Goal: Find specific page/section: Find specific page/section

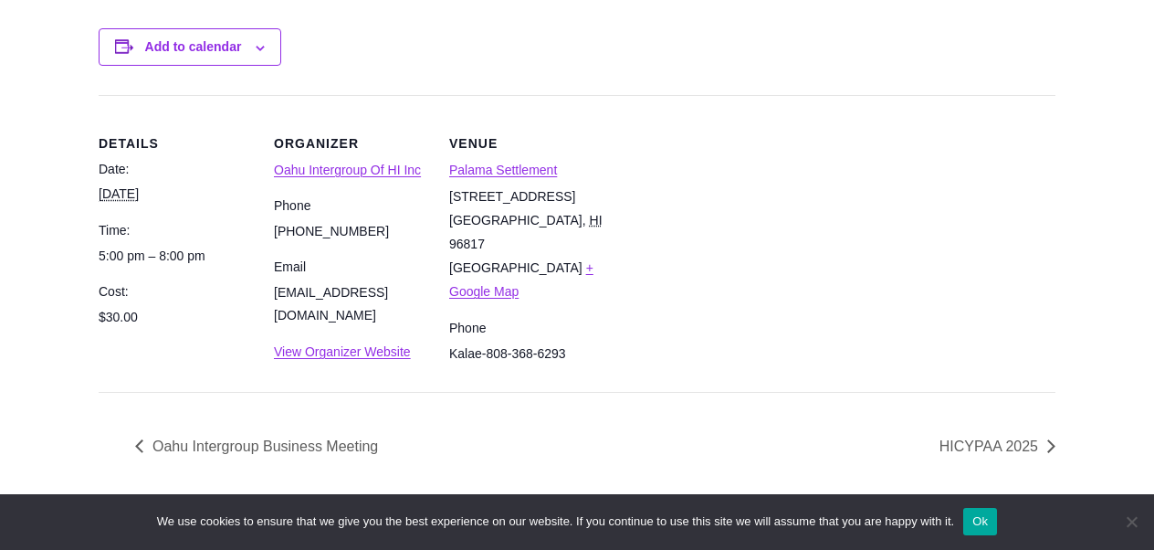
scroll to position [1945, 0]
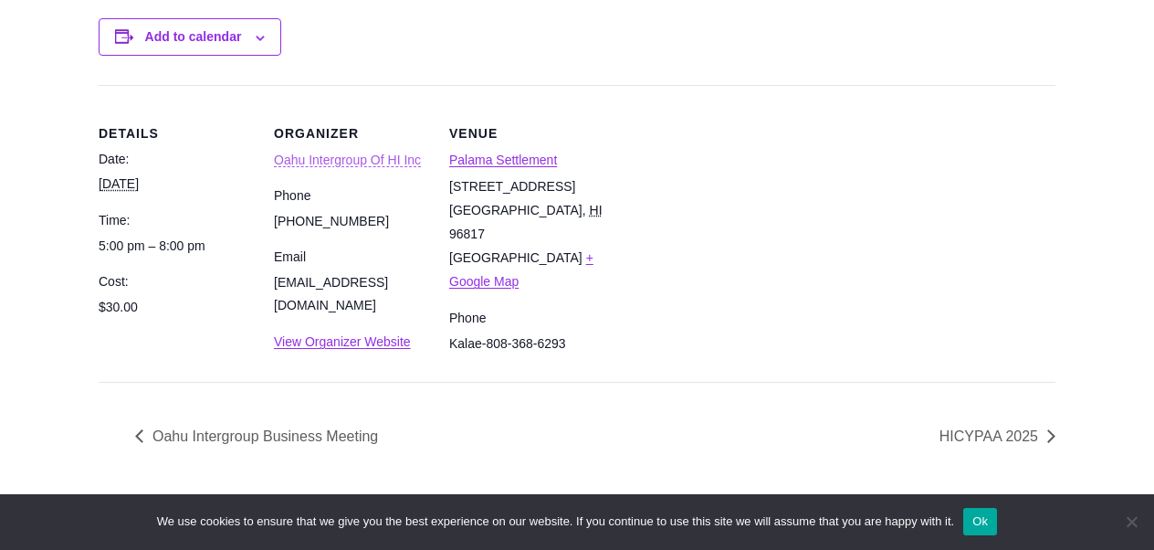
click at [366, 156] on link "Oahu Intergroup Of HI Inc" at bounding box center [347, 160] width 147 height 15
click at [483, 163] on link "Palama Settlement" at bounding box center [503, 160] width 108 height 15
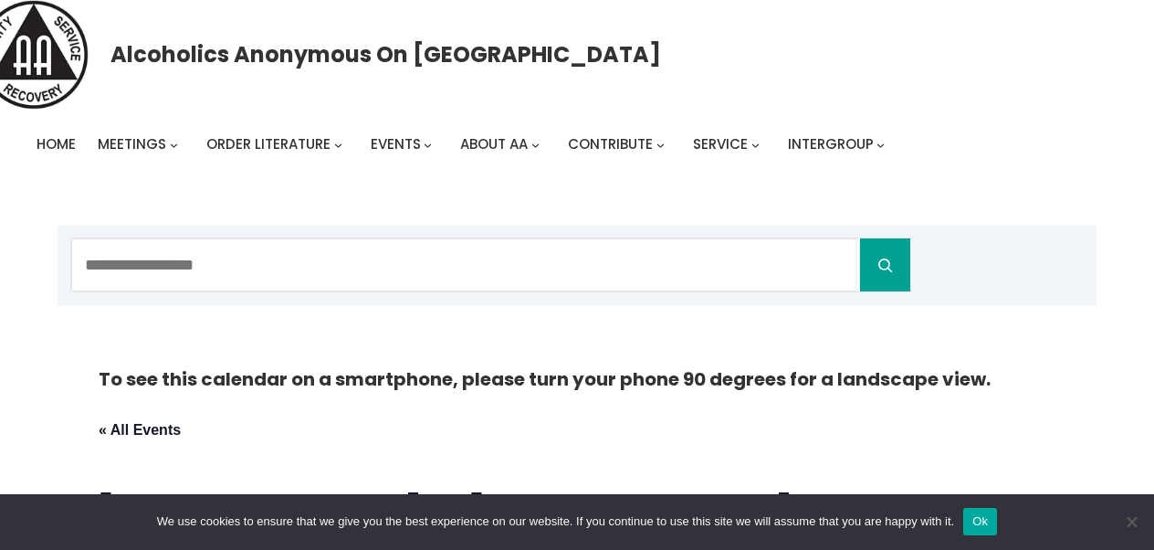
scroll to position [0, 0]
